Goal: Find specific page/section: Find specific page/section

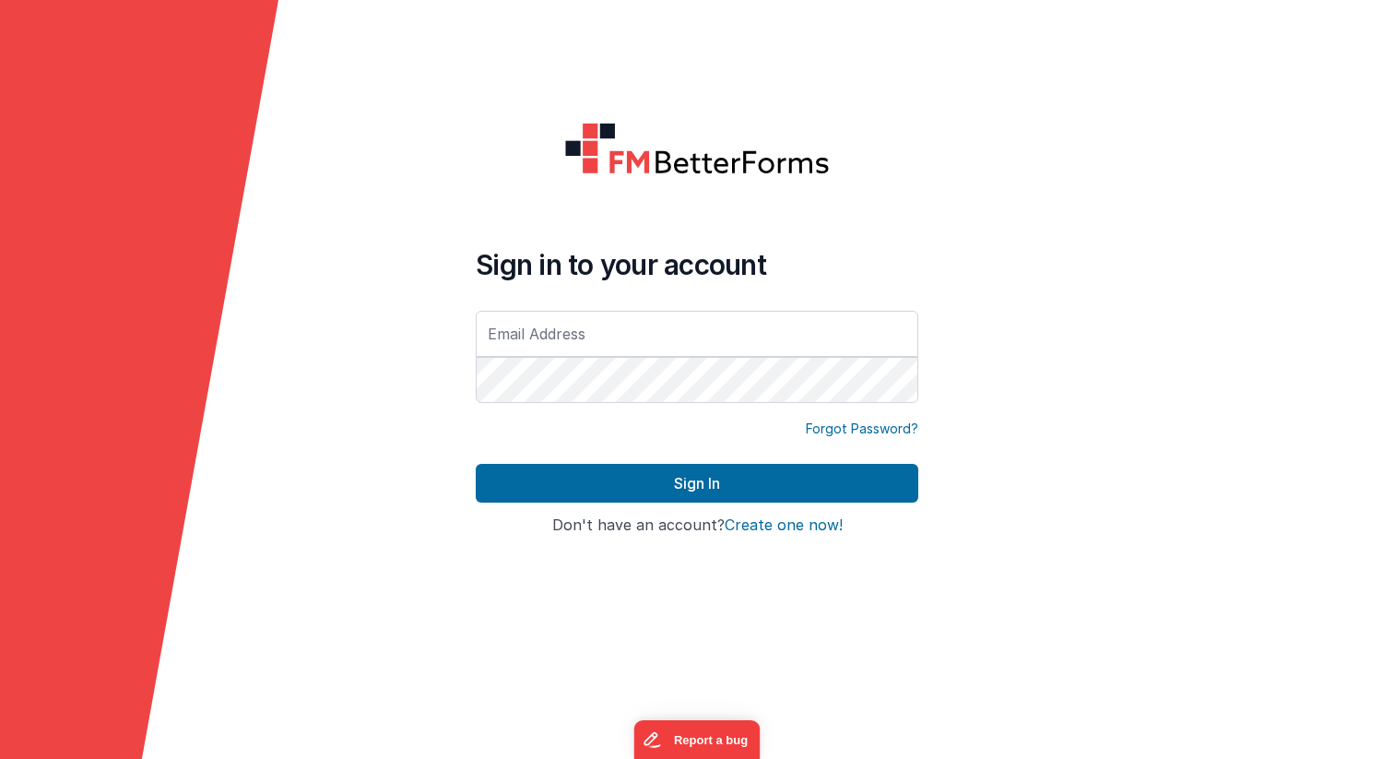
click at [575, 305] on div "Sign in to your account" at bounding box center [697, 327] width 443 height 159
click at [562, 329] on input "text" at bounding box center [697, 334] width 443 height 46
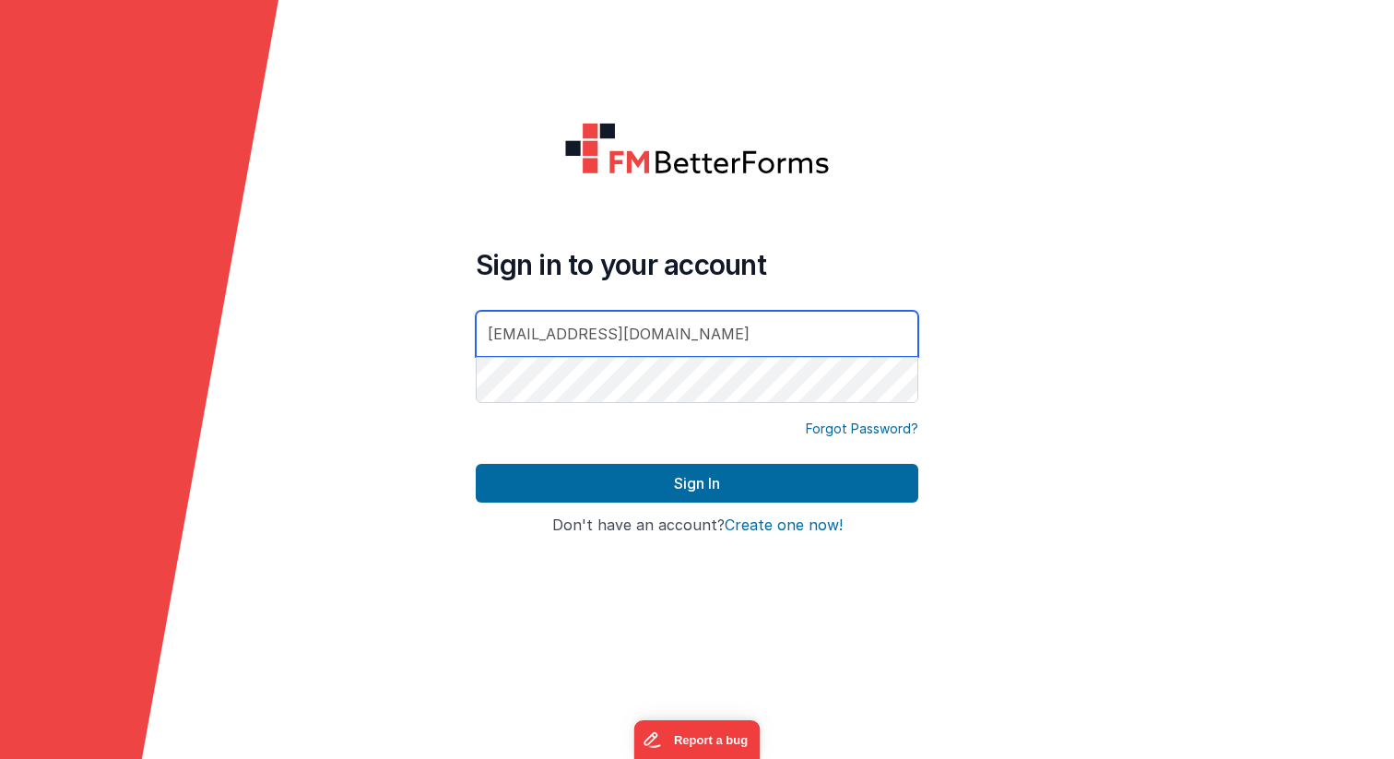
type input "[EMAIL_ADDRESS][DOMAIN_NAME]"
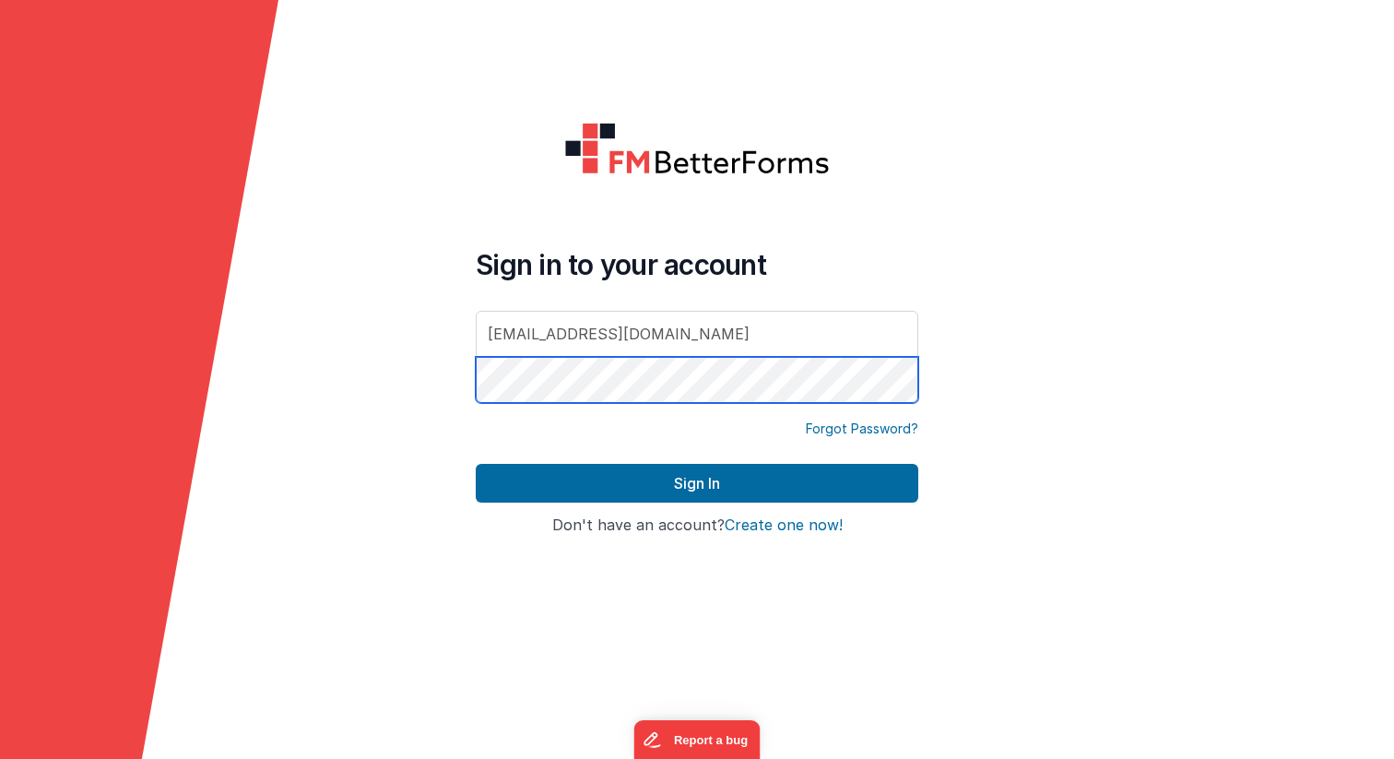
click at [476, 464] on button "Sign In" at bounding box center [697, 483] width 443 height 39
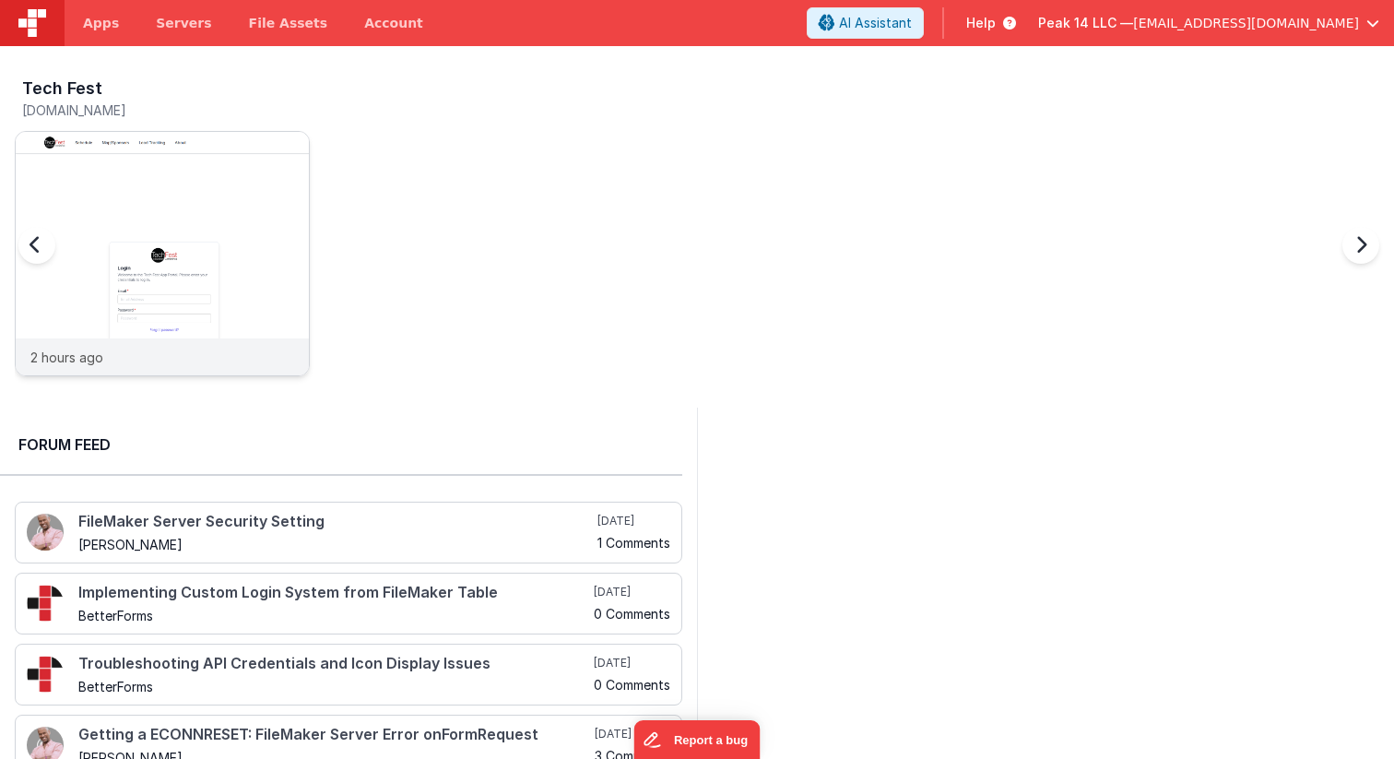
click at [137, 248] on img at bounding box center [162, 278] width 293 height 293
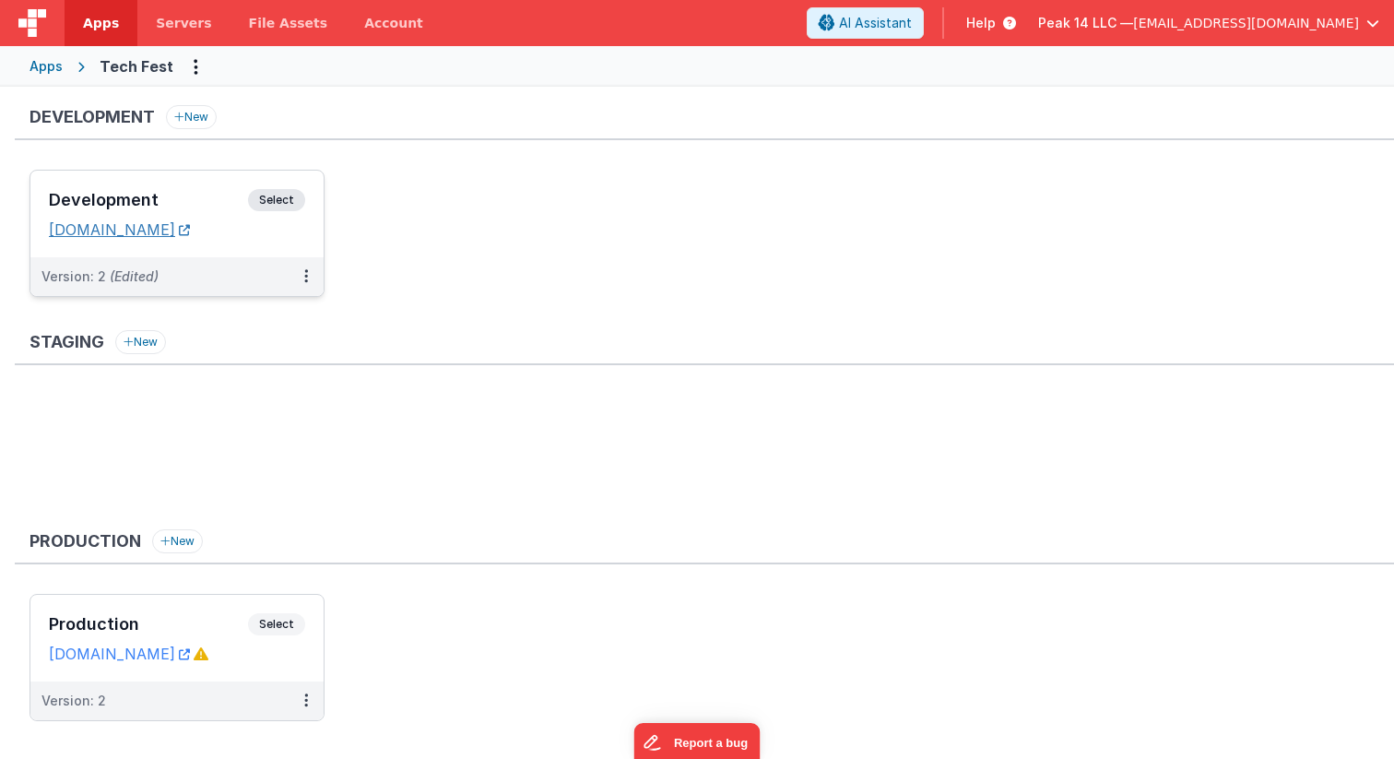
click at [190, 229] on link "[DOMAIN_NAME]" at bounding box center [119, 229] width 141 height 18
click at [268, 199] on span "Select" at bounding box center [276, 200] width 57 height 22
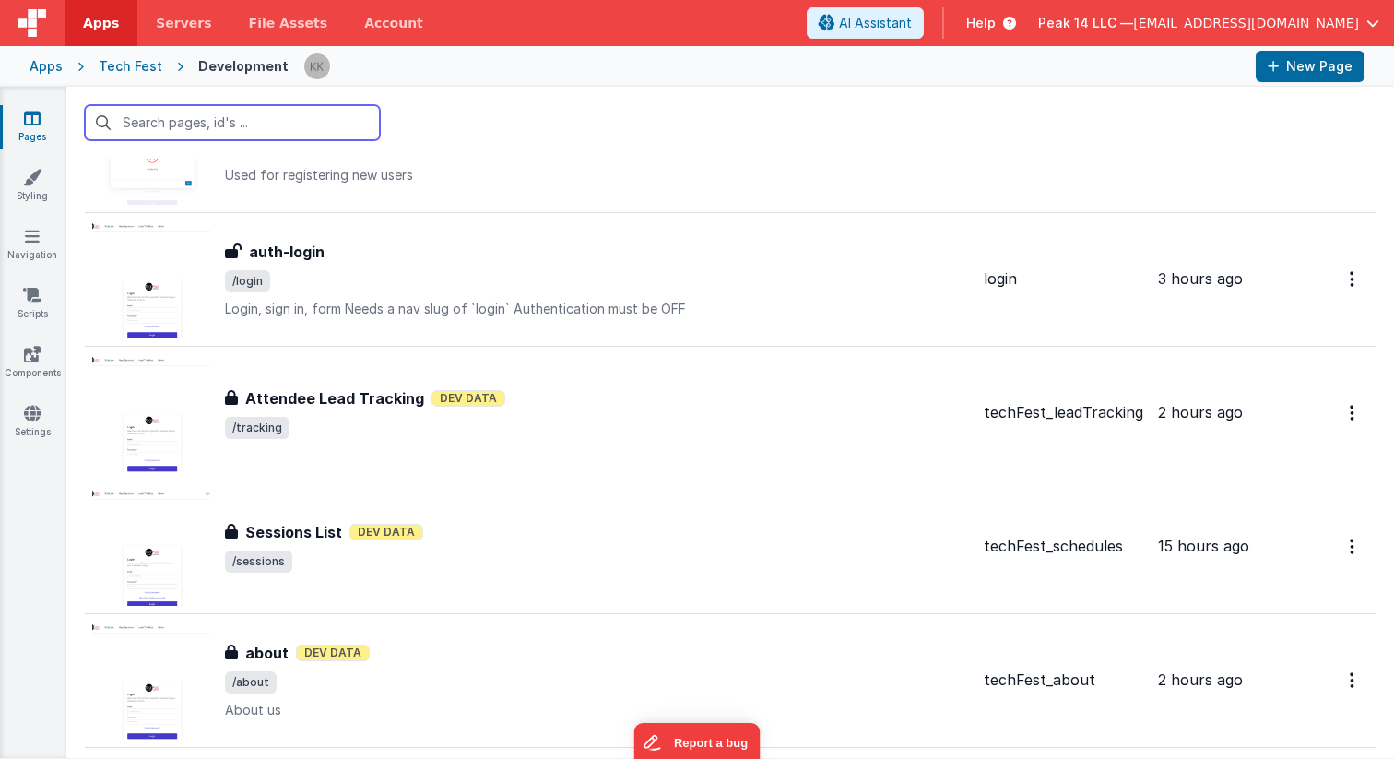
scroll to position [788, 0]
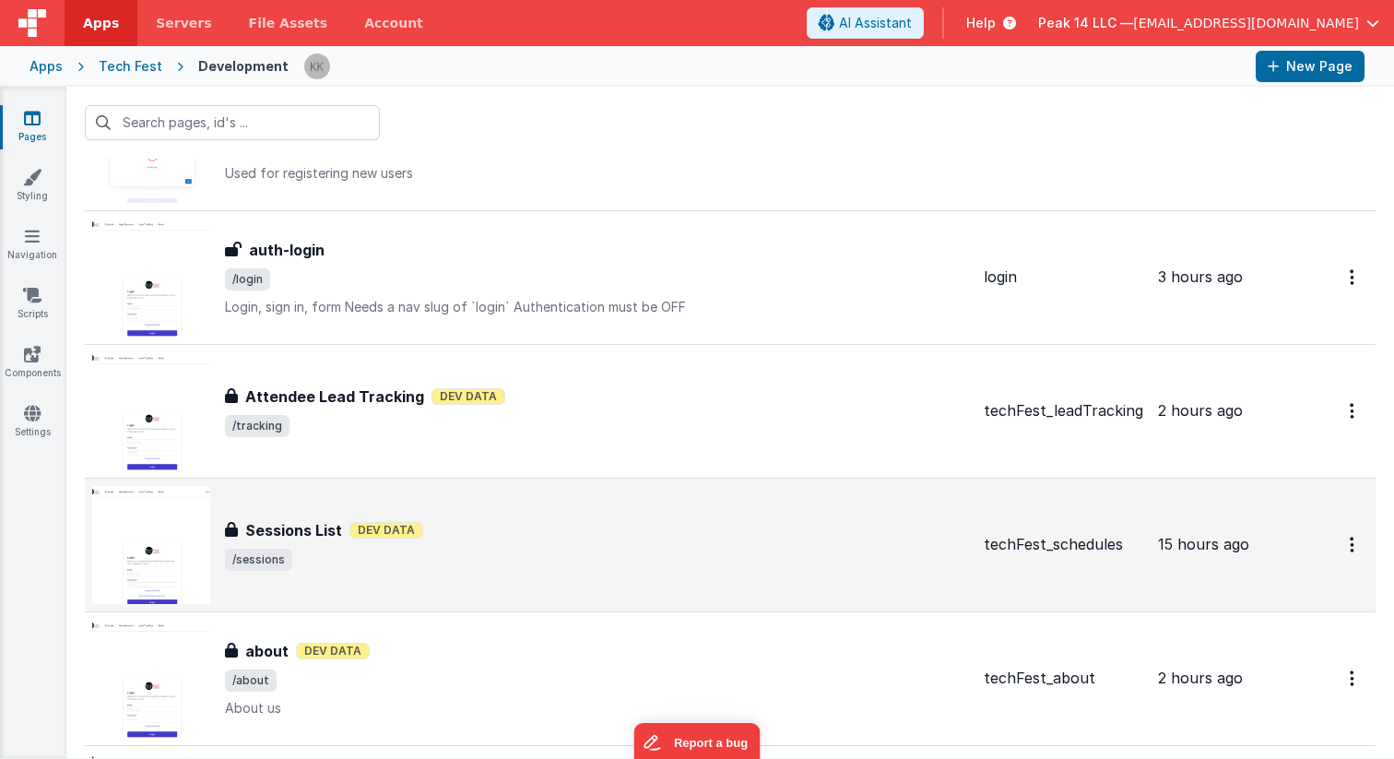
click at [458, 558] on span "/sessions" at bounding box center [597, 560] width 744 height 22
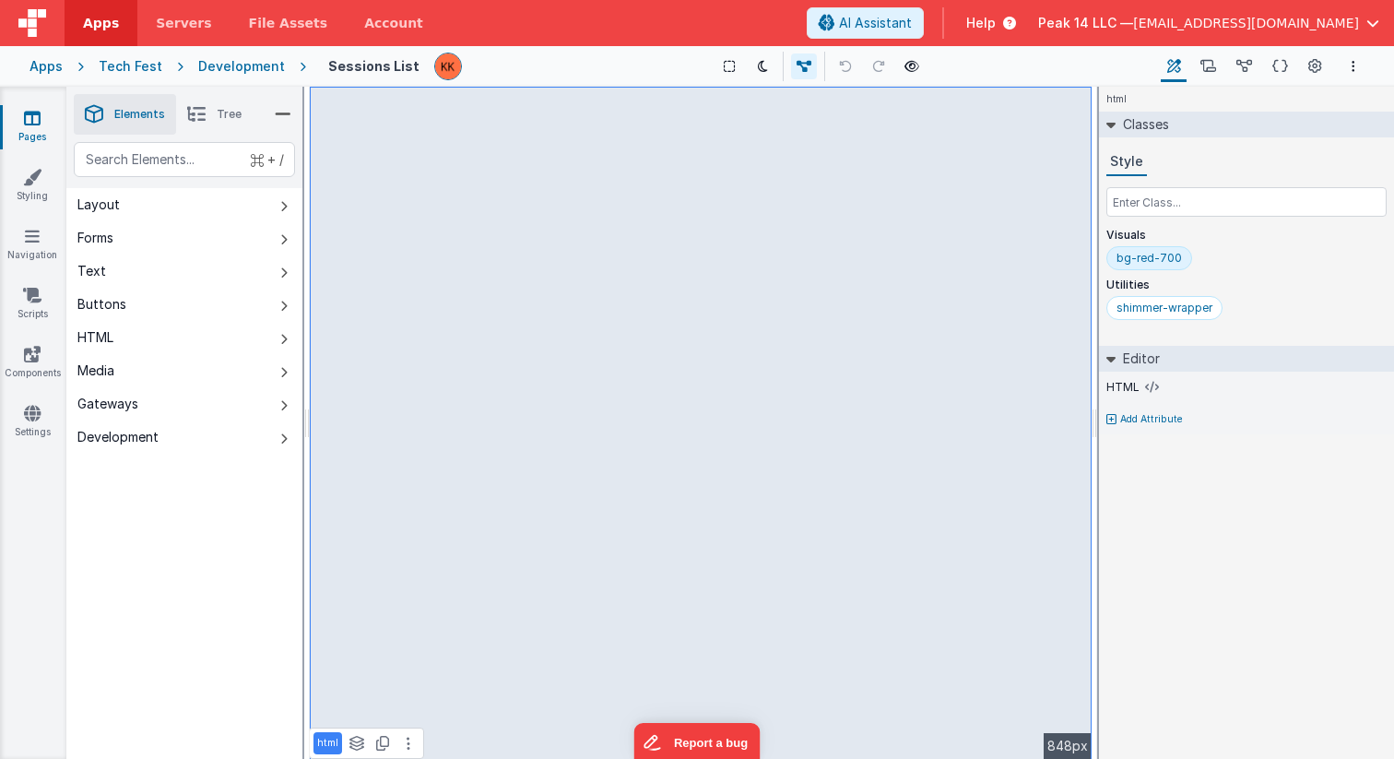
click at [192, 563] on div "+ / Layout Forms Text Buttons HTML Media Gateways Development Page Page Body gr…" at bounding box center [184, 494] width 236 height 704
